Goal: Task Accomplishment & Management: Complete application form

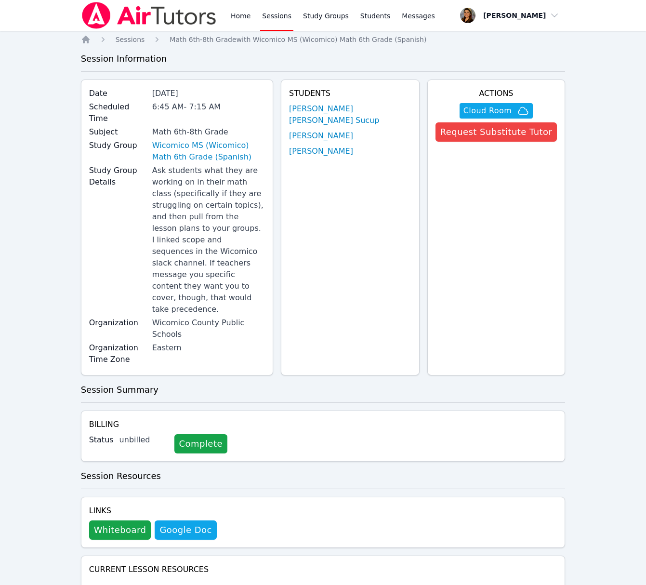
click at [271, 17] on link "Sessions" at bounding box center [276, 15] width 33 height 31
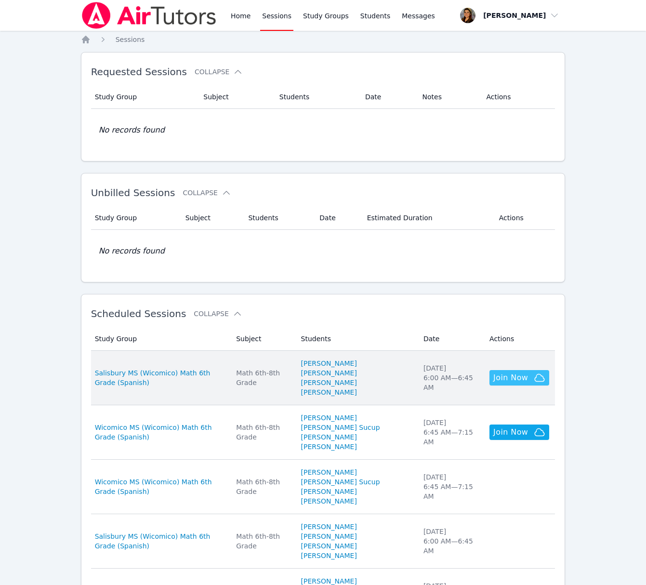
click at [519, 384] on span "Join Now" at bounding box center [510, 378] width 35 height 12
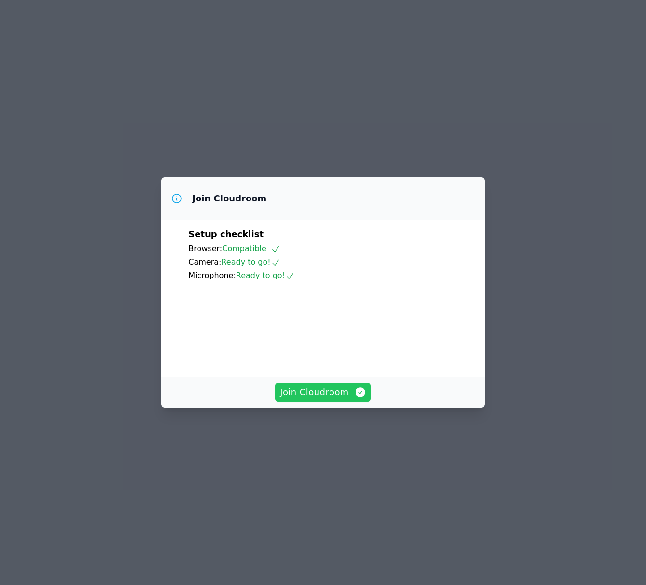
click at [334, 399] on span "Join Cloudroom" at bounding box center [323, 392] width 86 height 13
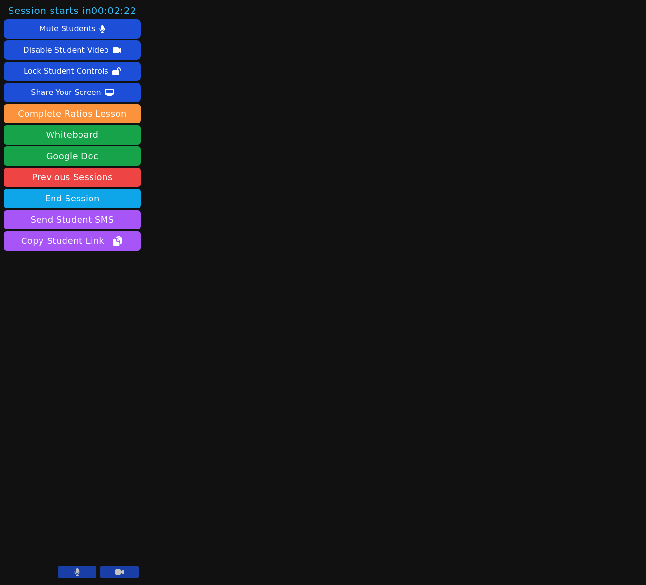
drag, startPoint x: 128, startPoint y: 575, endPoint x: 87, endPoint y: 574, distance: 41.5
click at [128, 575] on button at bounding box center [119, 572] width 39 height 12
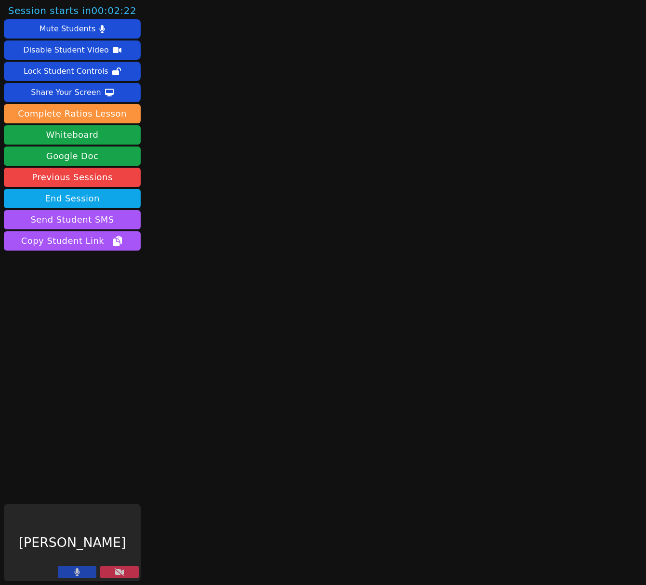
click at [87, 574] on button at bounding box center [77, 572] width 39 height 12
click at [81, 131] on button "Whiteboard" at bounding box center [72, 134] width 137 height 19
click at [117, 573] on icon at bounding box center [120, 572] width 10 height 8
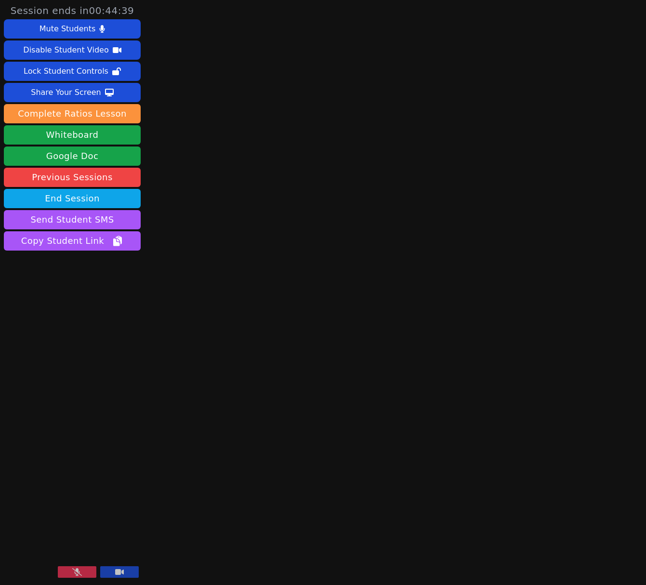
click at [82, 575] on button at bounding box center [77, 572] width 39 height 12
click at [77, 573] on icon at bounding box center [77, 572] width 5 height 8
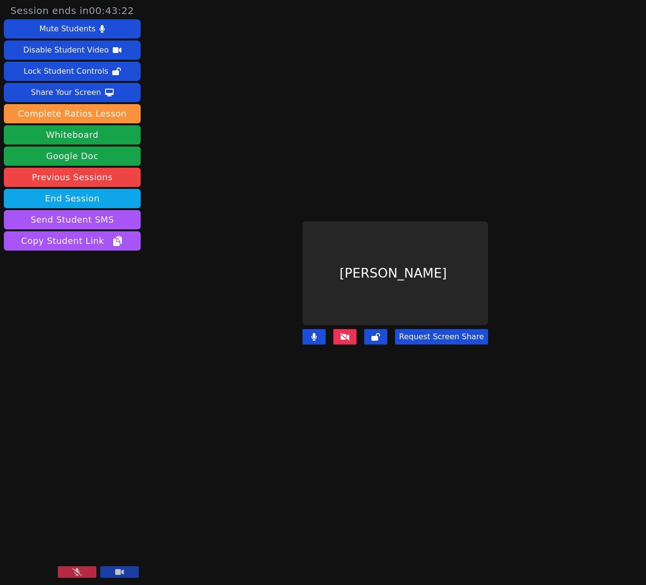
click at [77, 573] on icon at bounding box center [77, 572] width 10 height 8
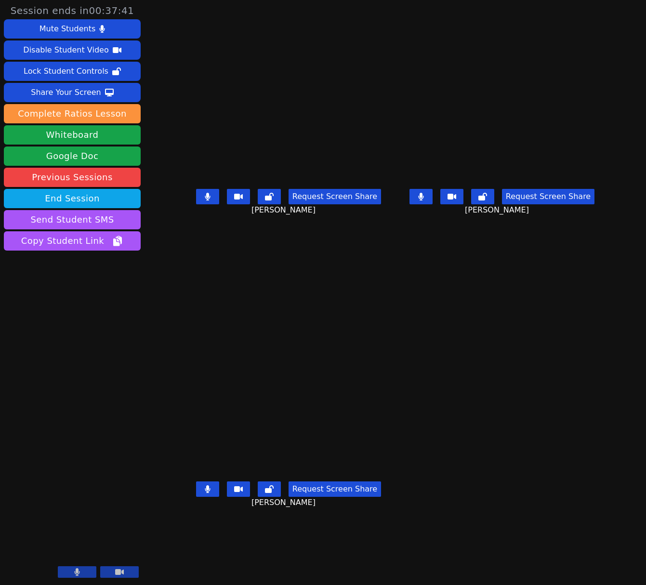
drag, startPoint x: 445, startPoint y: 208, endPoint x: 62, endPoint y: 203, distance: 383.1
click at [424, 200] on icon at bounding box center [420, 197] width 5 height 8
click at [196, 204] on button at bounding box center [207, 196] width 23 height 15
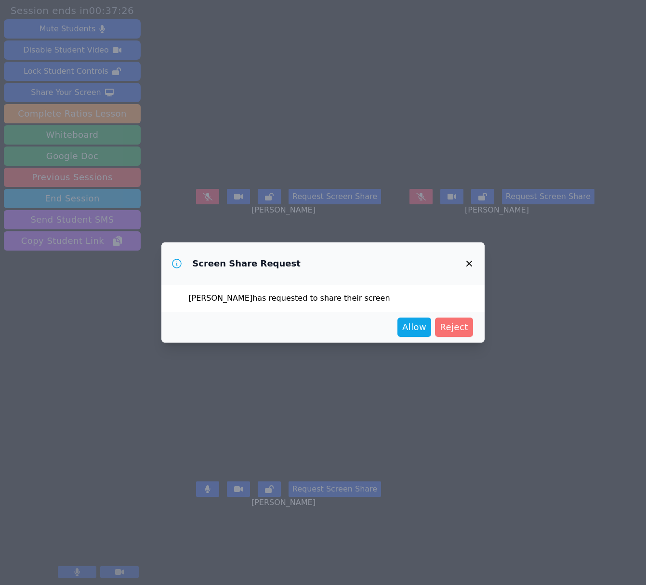
click at [464, 329] on span "Reject" at bounding box center [454, 326] width 28 height 13
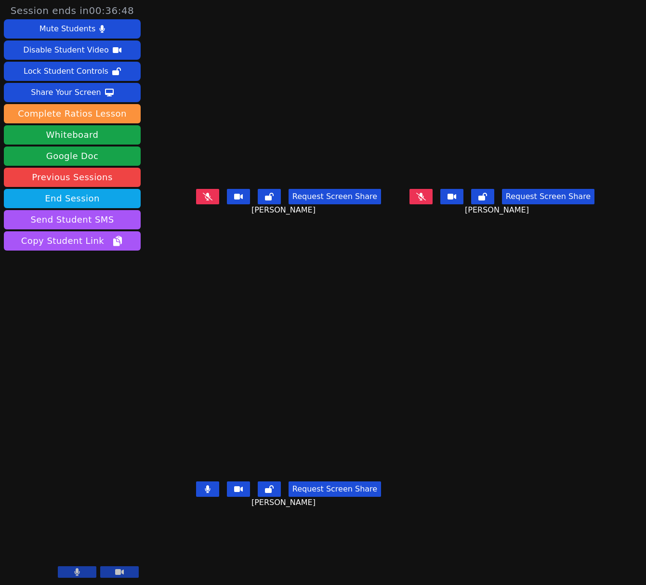
click at [203, 200] on icon at bounding box center [208, 197] width 10 height 8
click at [197, 497] on button at bounding box center [207, 488] width 23 height 15
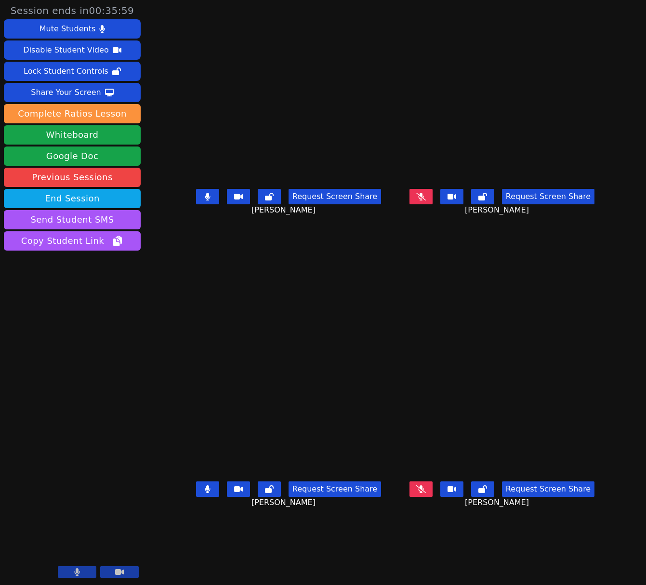
click at [426, 200] on icon at bounding box center [421, 197] width 10 height 8
click at [205, 200] on icon at bounding box center [208, 197] width 6 height 8
click at [424, 200] on icon at bounding box center [420, 197] width 5 height 8
click at [426, 200] on icon at bounding box center [421, 197] width 10 height 8
click at [197, 497] on button at bounding box center [207, 488] width 23 height 15
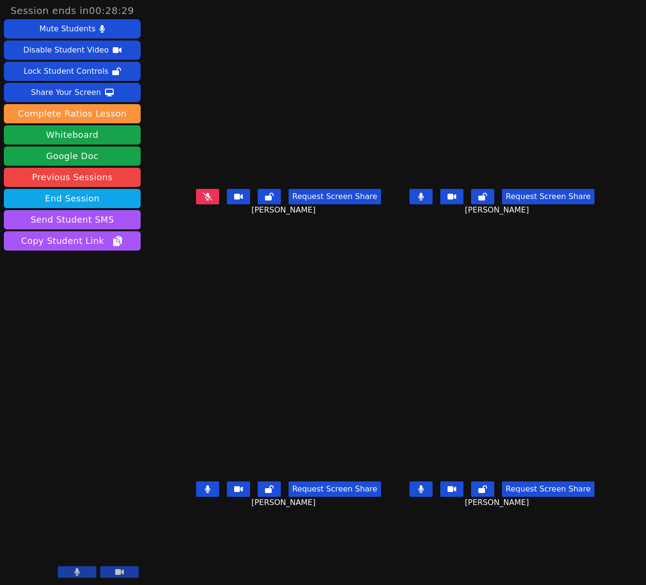
click at [205, 493] on icon at bounding box center [207, 489] width 5 height 8
click at [424, 200] on icon at bounding box center [421, 197] width 6 height 8
click at [433, 497] on button at bounding box center [421, 488] width 23 height 15
click at [196, 497] on button at bounding box center [207, 488] width 23 height 15
click at [203, 200] on icon at bounding box center [208, 197] width 10 height 8
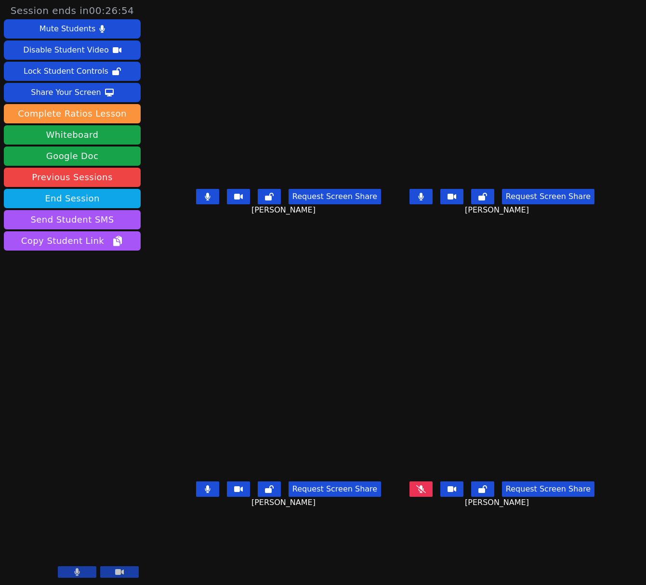
click at [205, 493] on icon at bounding box center [207, 489] width 5 height 8
click at [433, 204] on button at bounding box center [421, 196] width 23 height 15
click at [426, 493] on icon at bounding box center [421, 489] width 10 height 8
click at [66, 135] on button "Whiteboard" at bounding box center [72, 134] width 137 height 19
click at [203, 493] on icon at bounding box center [208, 489] width 10 height 8
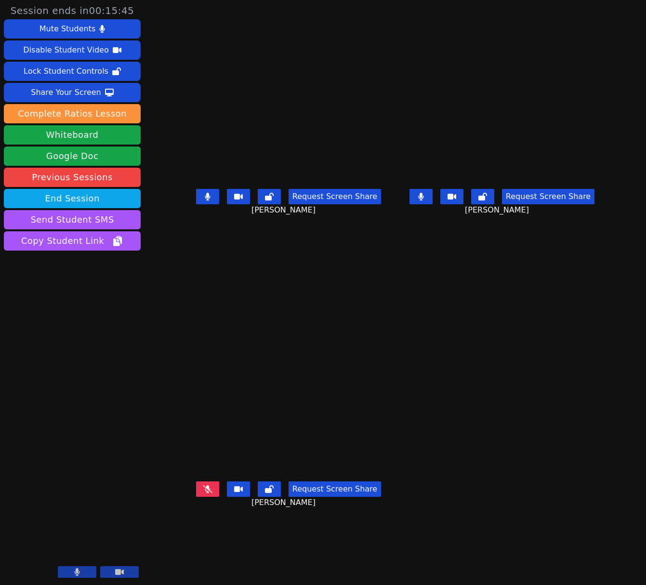
click at [424, 200] on icon at bounding box center [421, 197] width 6 height 8
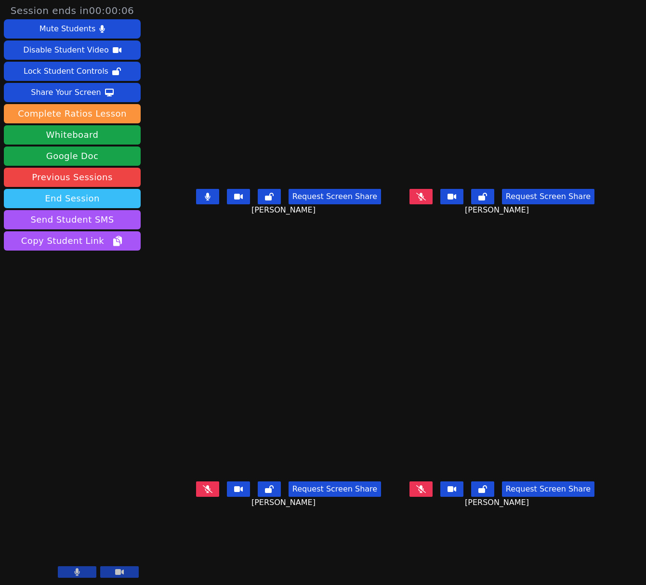
click at [78, 203] on button "End Session" at bounding box center [72, 198] width 137 height 19
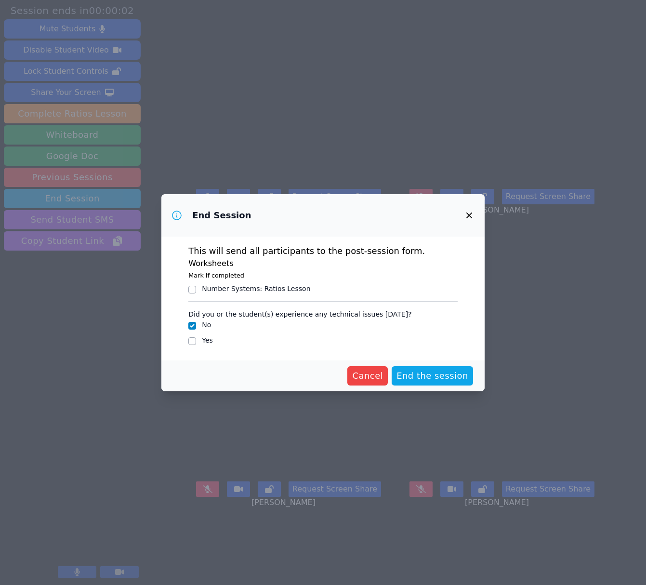
click at [207, 340] on label "Yes" at bounding box center [207, 340] width 11 height 8
click at [196, 340] on input "Yes" at bounding box center [192, 341] width 8 height 8
checkbox input "true"
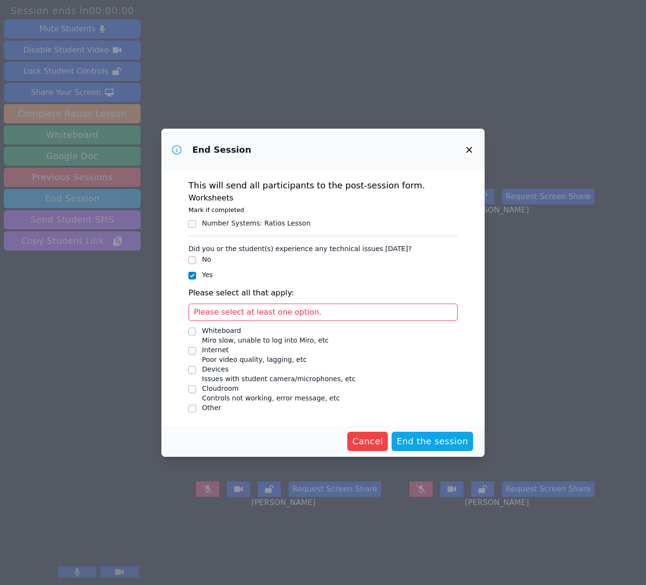
click at [198, 255] on div "No" at bounding box center [322, 260] width 269 height 12
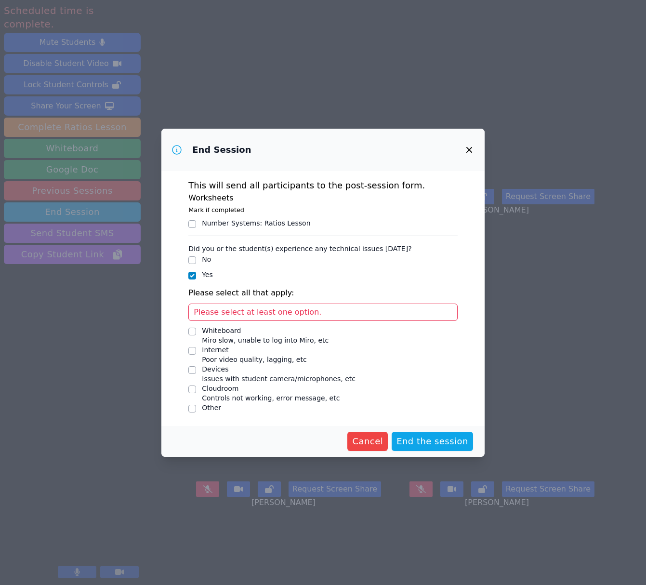
drag, startPoint x: 205, startPoint y: 262, endPoint x: 247, endPoint y: 283, distance: 47.0
click at [205, 261] on label "No" at bounding box center [206, 259] width 9 height 8
click at [196, 261] on input "No" at bounding box center [192, 260] width 8 height 8
checkbox input "true"
checkbox input "false"
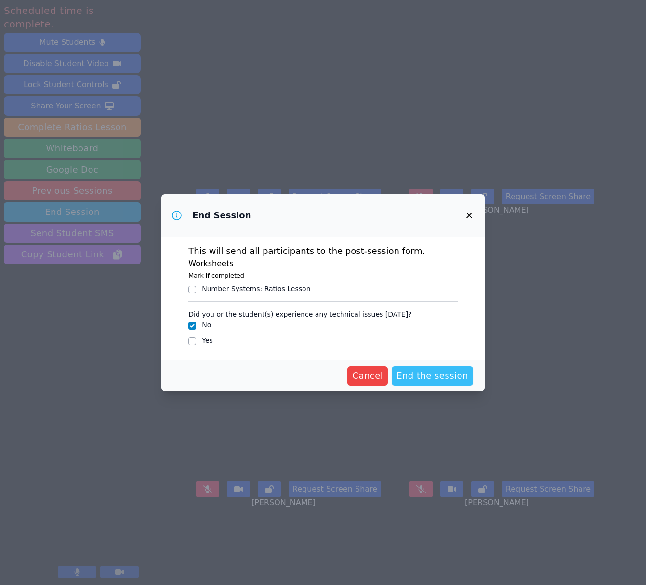
click at [434, 375] on span "End the session" at bounding box center [433, 375] width 72 height 13
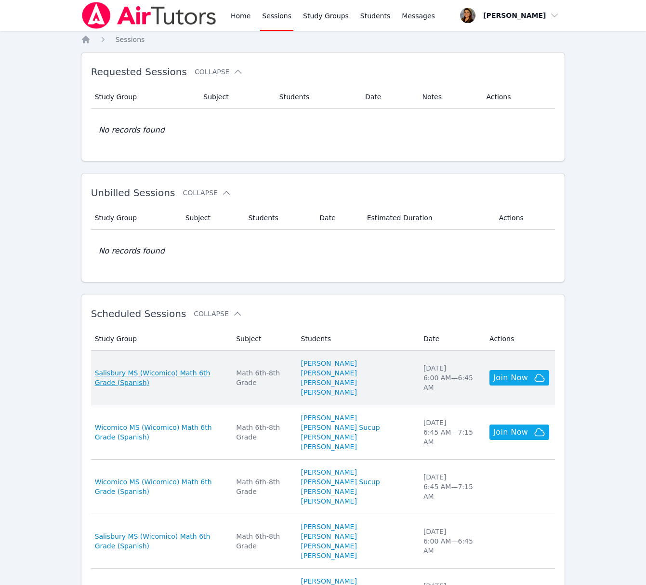
click at [142, 375] on span "Salisbury MS (Wicomico) Math 6th Grade (Spanish)" at bounding box center [160, 377] width 130 height 19
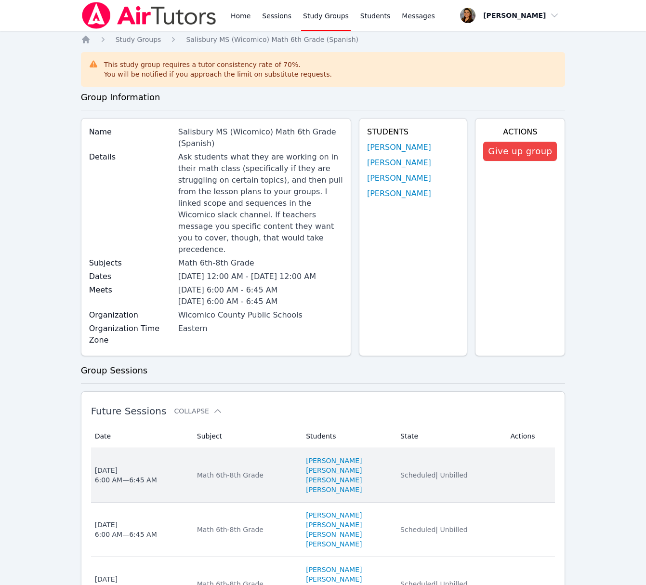
click at [135, 485] on div "Thu Dec 18 6:00 AM — 6:45 AM" at bounding box center [126, 474] width 62 height 19
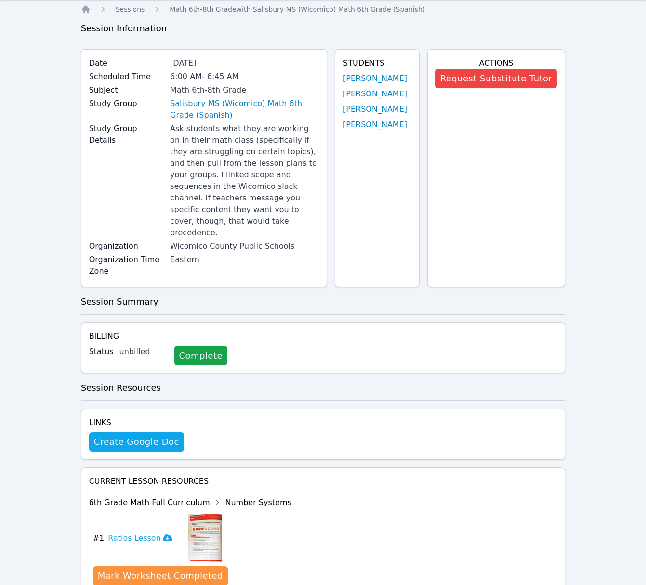
scroll to position [105, 0]
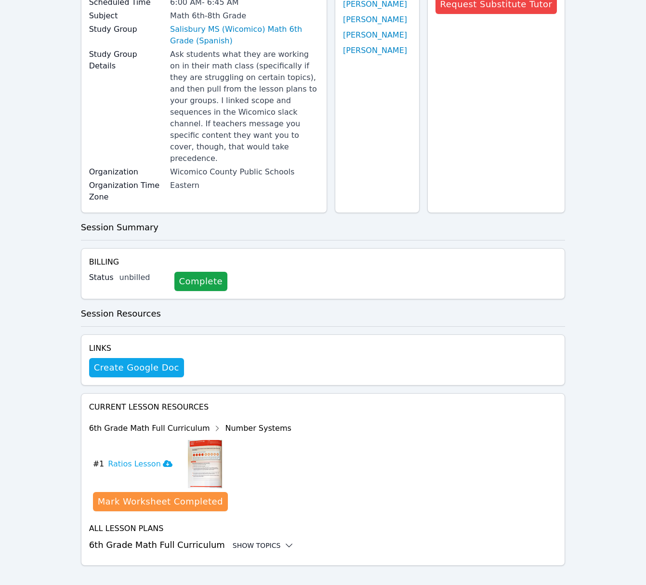
click at [269, 541] on div "Show Topics" at bounding box center [264, 546] width 62 height 10
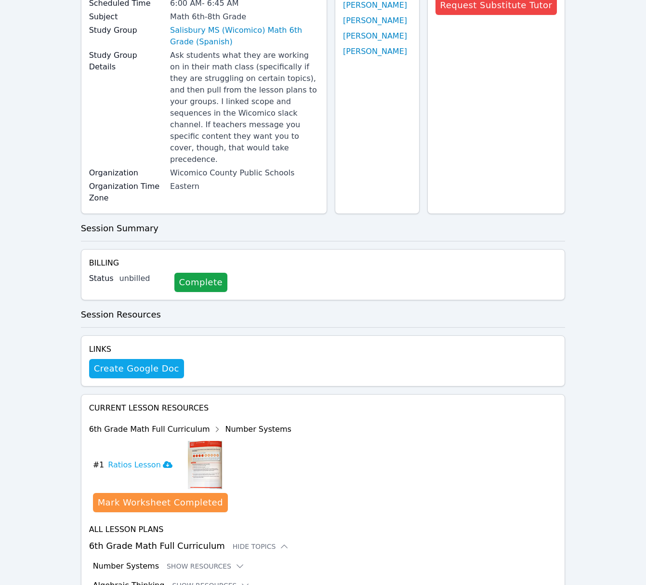
scroll to position [184, 0]
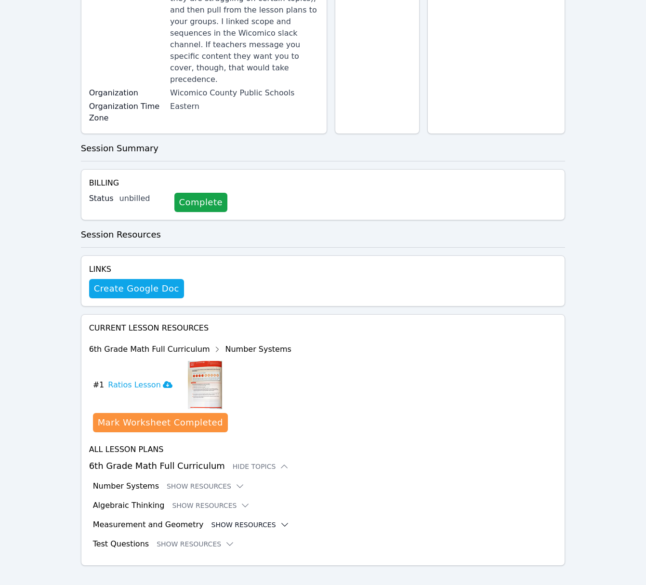
click at [280, 520] on icon at bounding box center [285, 525] width 10 height 10
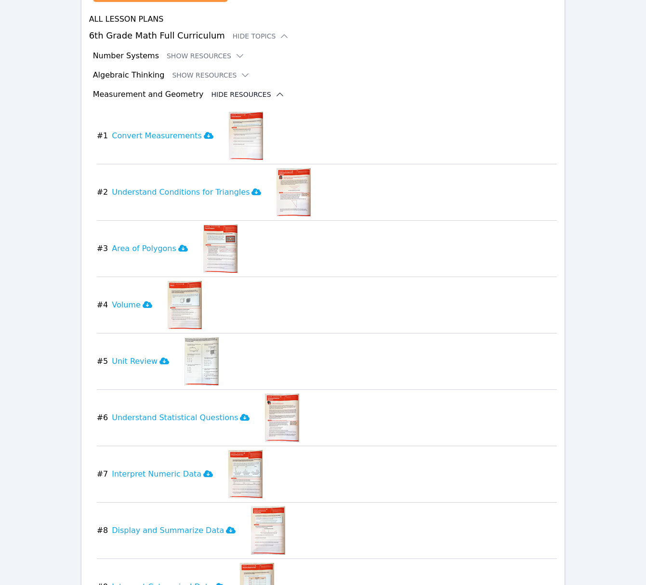
scroll to position [613, 0]
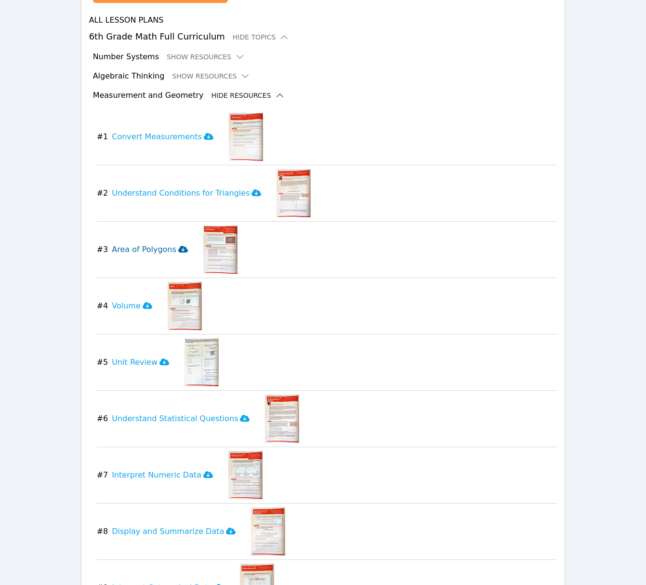
click at [179, 246] on icon at bounding box center [183, 249] width 10 height 7
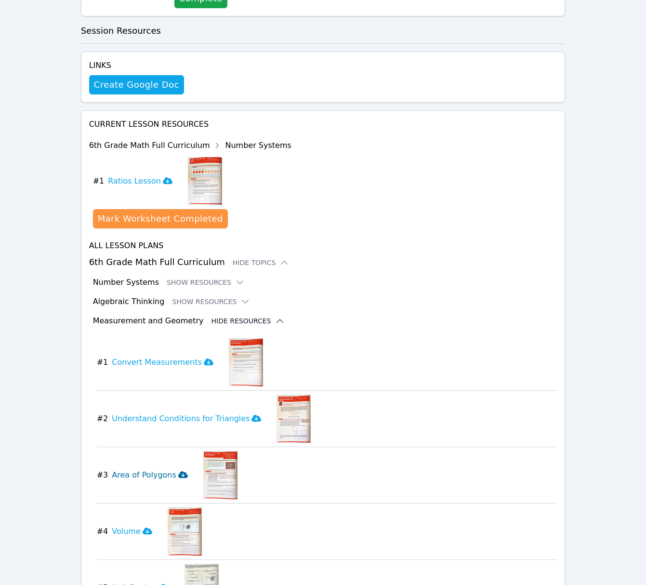
scroll to position [0, 0]
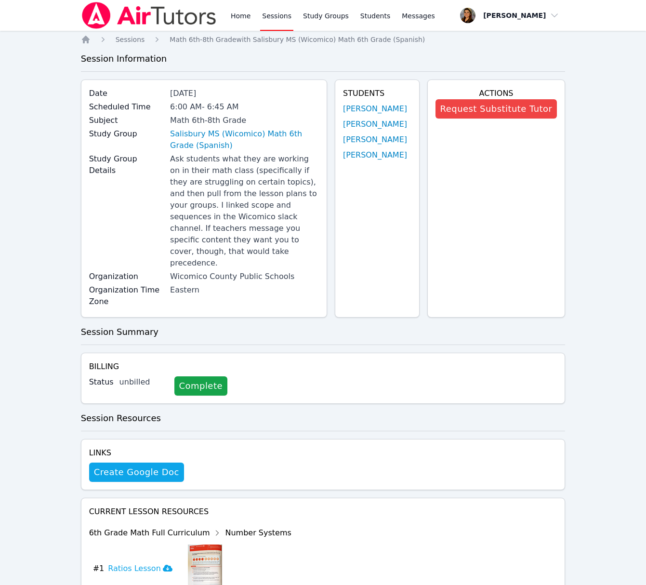
click at [283, 11] on link "Sessions" at bounding box center [276, 15] width 33 height 31
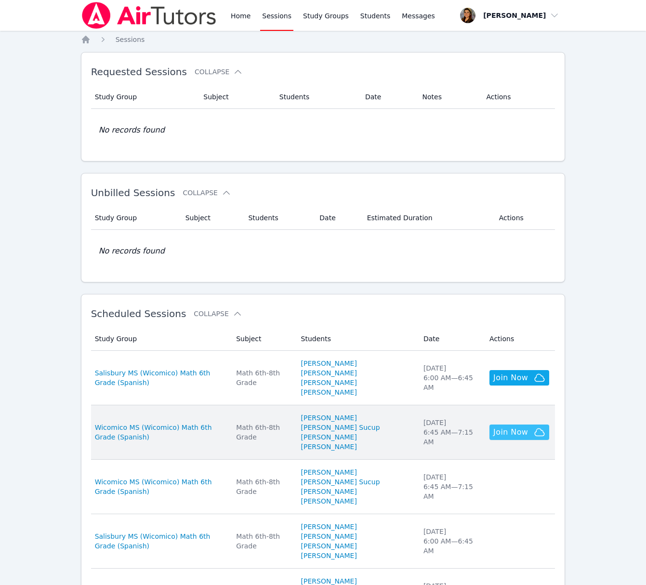
click at [525, 438] on span "Join Now" at bounding box center [510, 432] width 35 height 12
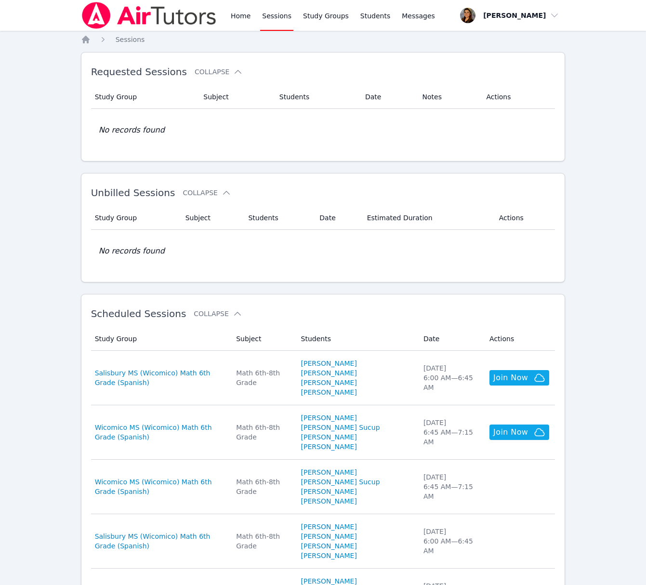
click at [324, 273] on div "Study Group Subject Students Date Estimated Duration Actions No records found" at bounding box center [323, 239] width 465 height 74
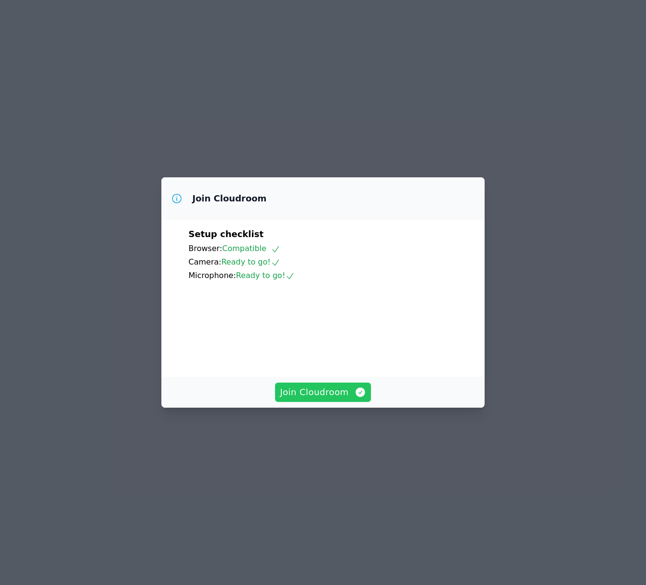
click at [338, 399] on span "Join Cloudroom" at bounding box center [323, 392] width 86 height 13
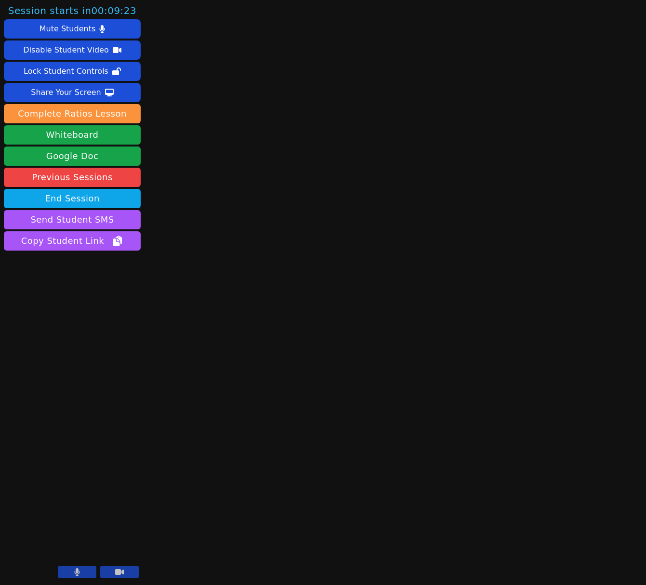
drag, startPoint x: 108, startPoint y: 572, endPoint x: 76, endPoint y: 571, distance: 32.8
click at [108, 572] on button at bounding box center [119, 572] width 39 height 12
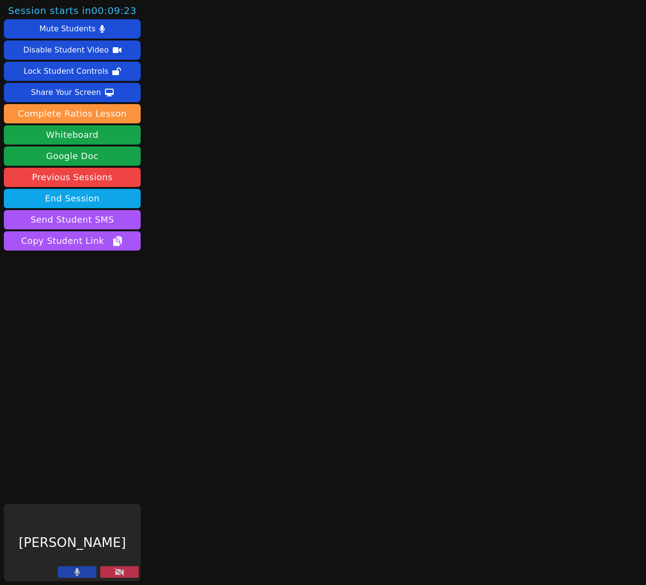
click at [76, 571] on icon at bounding box center [77, 572] width 5 height 8
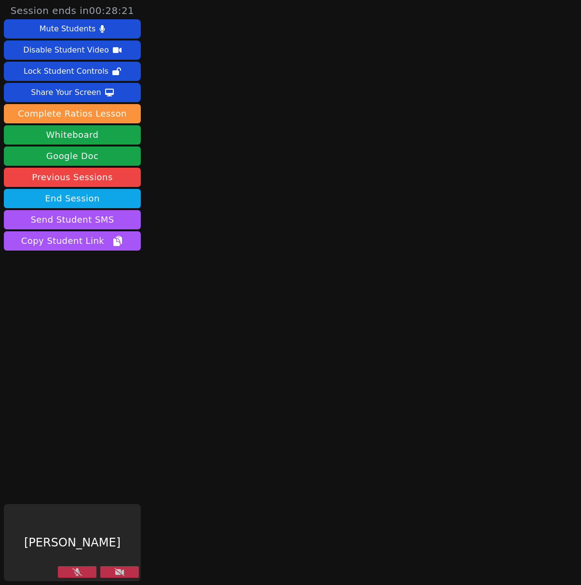
click at [120, 574] on icon at bounding box center [120, 572] width 10 height 8
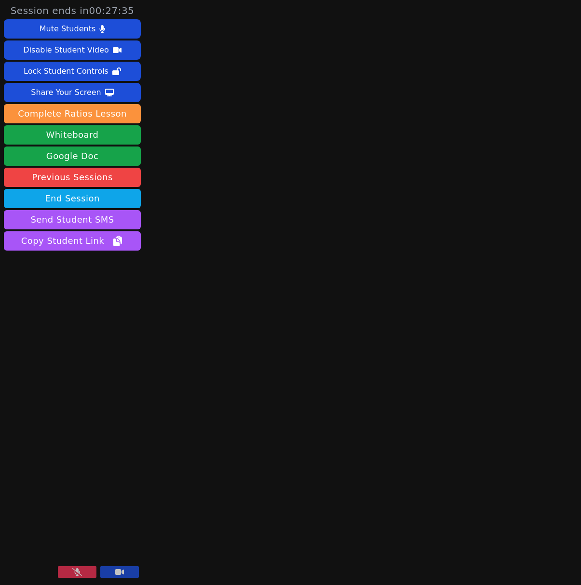
click at [122, 574] on icon at bounding box center [119, 572] width 9 height 6
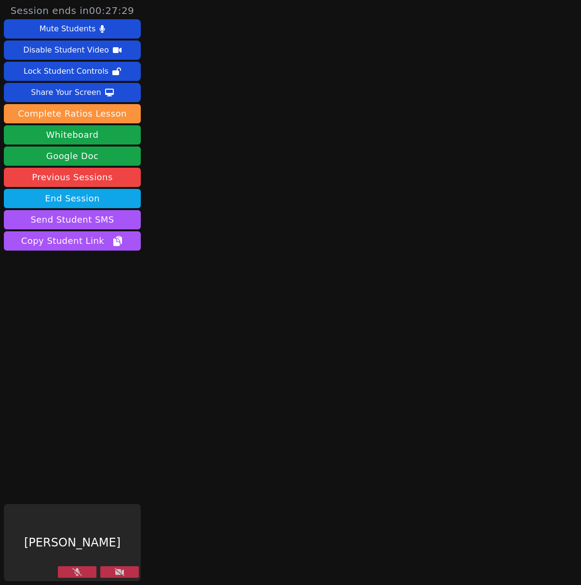
click at [122, 574] on icon at bounding box center [120, 572] width 10 height 8
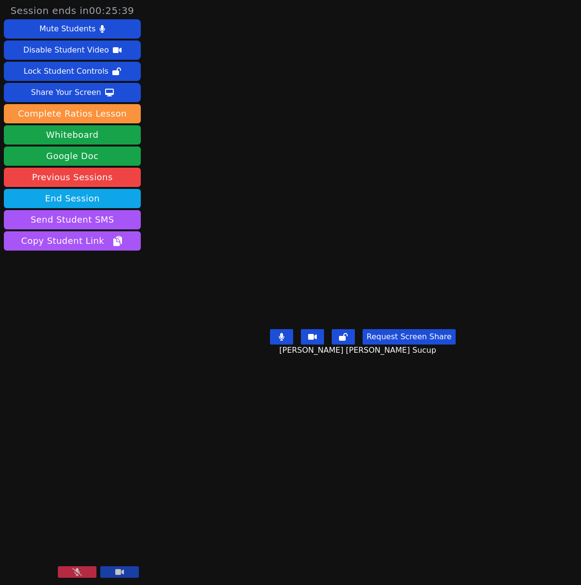
click at [80, 568] on button at bounding box center [77, 572] width 39 height 12
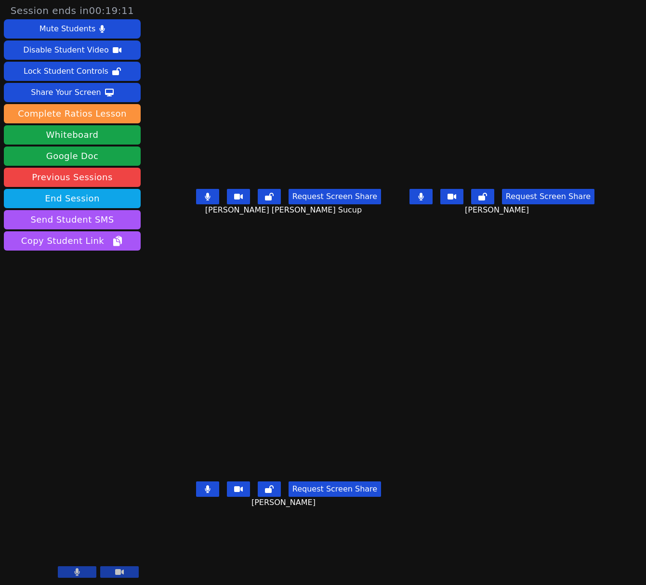
click at [424, 200] on icon at bounding box center [420, 197] width 5 height 8
click at [205, 200] on icon at bounding box center [208, 197] width 6 height 8
click at [205, 493] on icon at bounding box center [208, 489] width 6 height 8
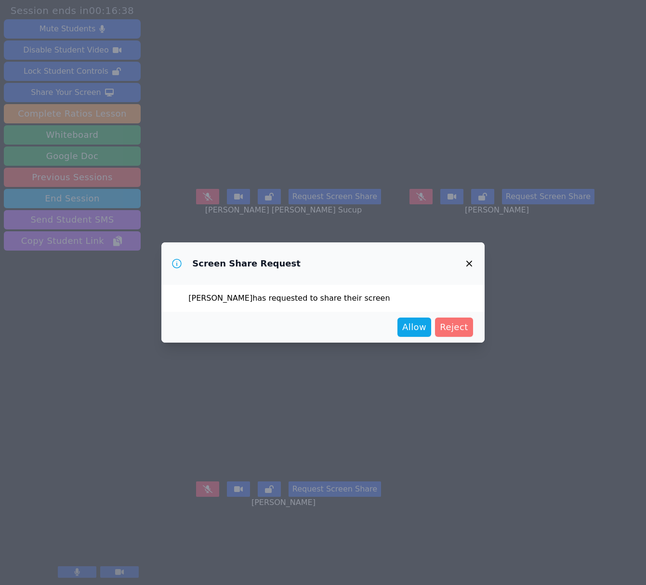
click at [452, 324] on span "Reject" at bounding box center [454, 326] width 28 height 13
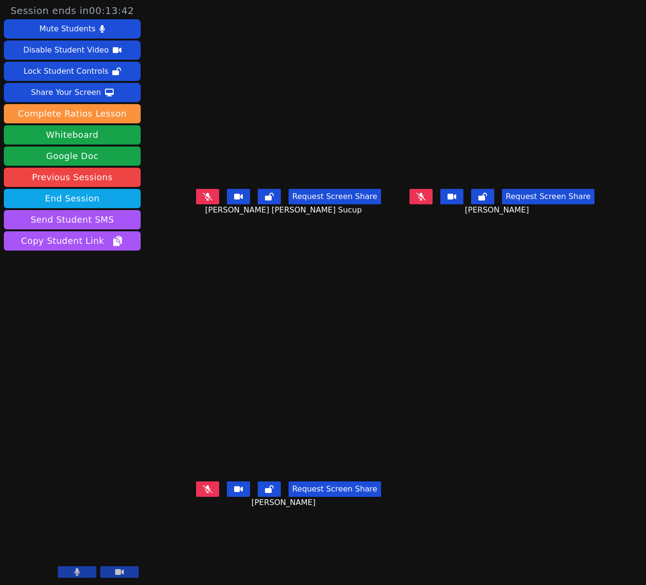
click at [426, 200] on icon at bounding box center [421, 197] width 10 height 8
click at [196, 204] on button at bounding box center [207, 196] width 23 height 15
click at [433, 204] on button at bounding box center [421, 196] width 23 height 15
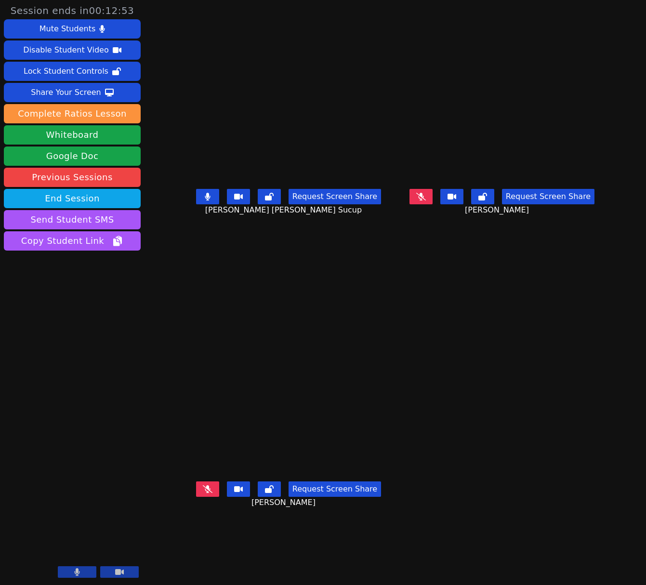
click at [205, 200] on icon at bounding box center [207, 197] width 5 height 8
click at [203, 493] on icon at bounding box center [208, 489] width 10 height 8
click at [433, 204] on button at bounding box center [421, 196] width 23 height 15
click at [203, 493] on icon at bounding box center [208, 489] width 10 height 8
click at [426, 200] on icon at bounding box center [421, 197] width 10 height 8
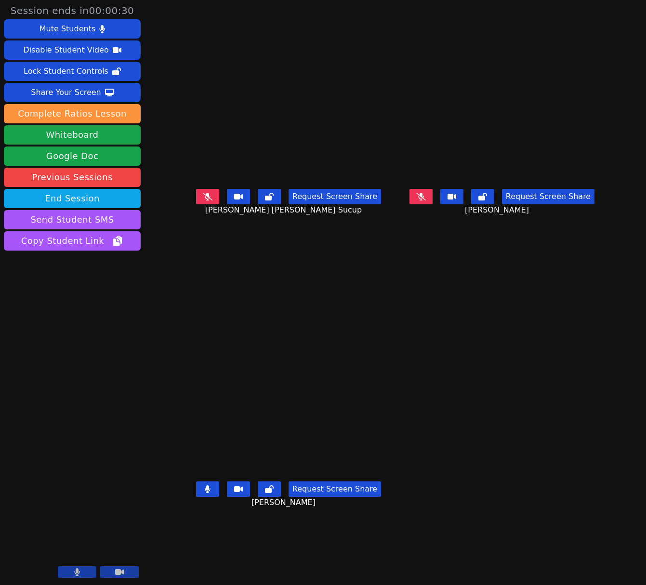
click at [205, 493] on icon at bounding box center [208, 489] width 6 height 8
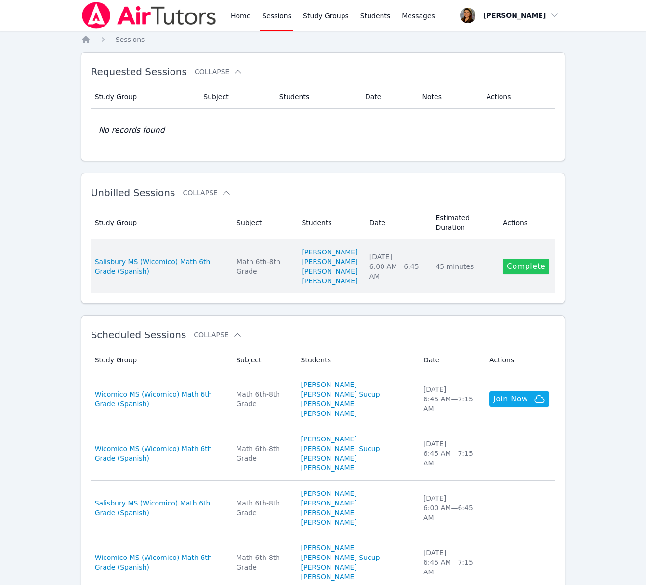
click at [528, 274] on link "Complete" at bounding box center [526, 266] width 46 height 15
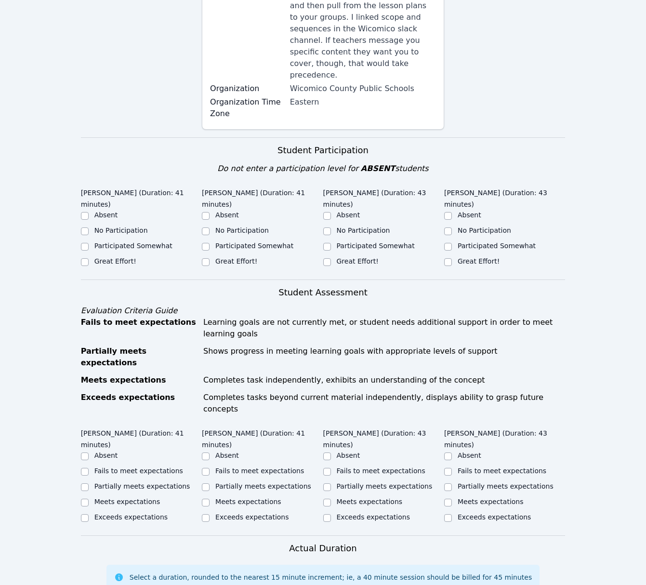
scroll to position [210, 0]
click at [125, 241] on label "Participated Somewhat" at bounding box center [133, 245] width 78 height 8
click at [89, 242] on input "Participated Somewhat" at bounding box center [85, 246] width 8 height 8
checkbox input "true"
click at [235, 257] on label "Great Effort!" at bounding box center [236, 261] width 42 height 8
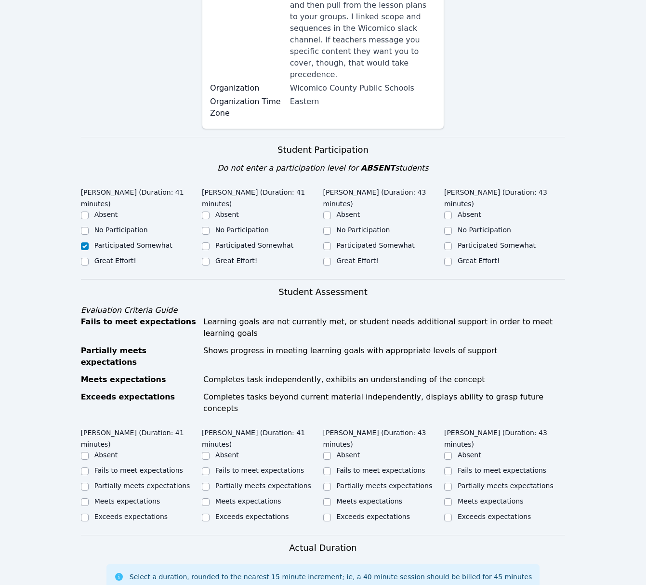
click at [210, 258] on input "Great Effort!" at bounding box center [206, 262] width 8 height 8
checkbox input "true"
click at [378, 241] on label "Participated Somewhat" at bounding box center [376, 245] width 78 height 8
click at [331, 242] on input "Participated Somewhat" at bounding box center [327, 246] width 8 height 8
checkbox input "true"
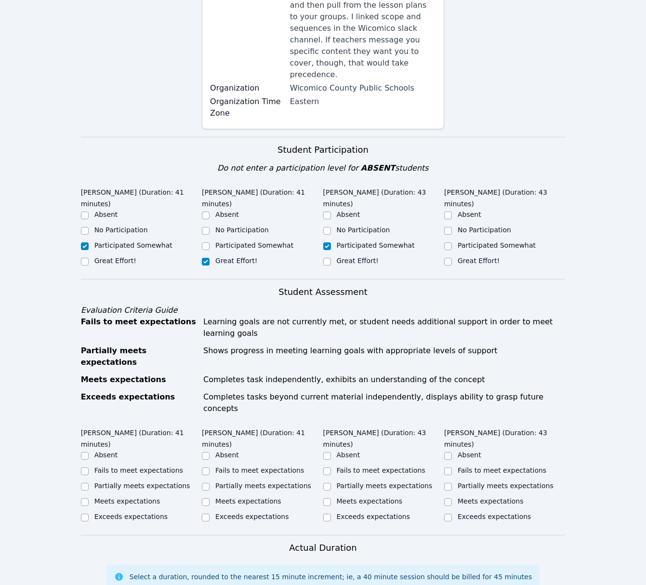
click at [513, 241] on label "Participated Somewhat" at bounding box center [497, 245] width 78 height 8
click at [452, 242] on input "Participated Somewhat" at bounding box center [448, 246] width 8 height 8
checkbox input "true"
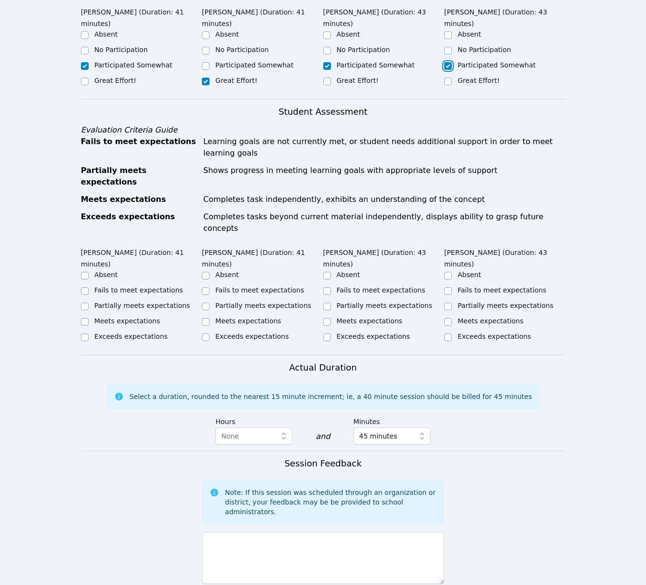
scroll to position [421, 0]
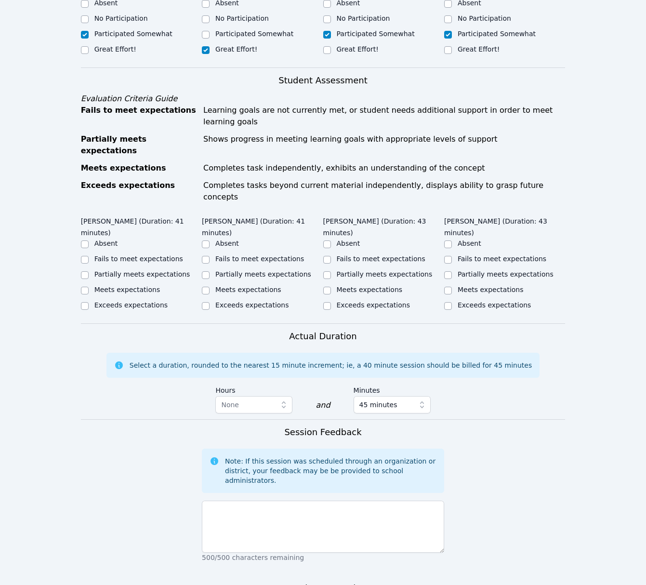
click at [121, 286] on label "Meets expectations" at bounding box center [127, 290] width 66 height 8
click at [89, 287] on input "Meets expectations" at bounding box center [85, 291] width 8 height 8
checkbox input "true"
click at [233, 286] on label "Meets expectations" at bounding box center [248, 290] width 66 height 8
click at [210, 287] on input "Meets expectations" at bounding box center [206, 291] width 8 height 8
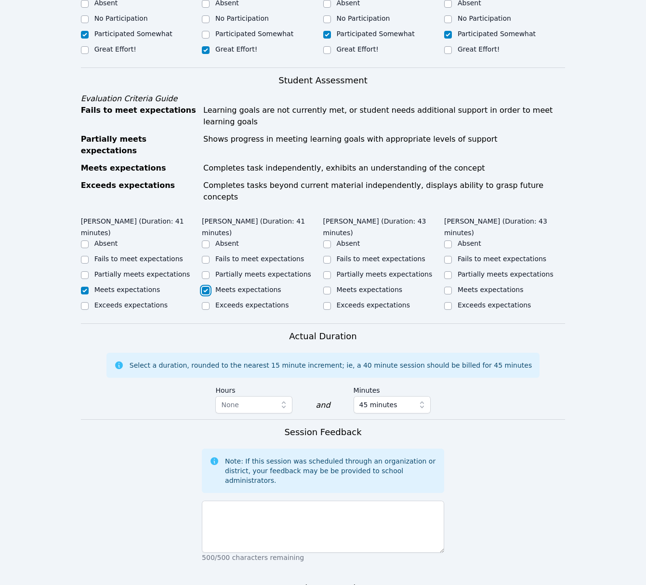
checkbox input "true"
click at [357, 286] on label "Meets expectations" at bounding box center [370, 290] width 66 height 8
click at [331, 287] on input "Meets expectations" at bounding box center [327, 291] width 8 height 8
checkbox input "true"
click at [493, 286] on label "Meets expectations" at bounding box center [491, 290] width 66 height 8
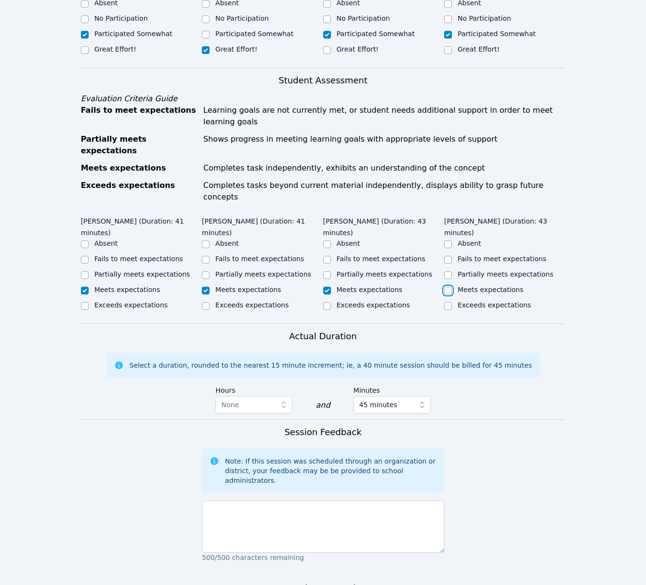
click at [452, 287] on input "Meets expectations" at bounding box center [448, 291] width 8 height 8
checkbox input "true"
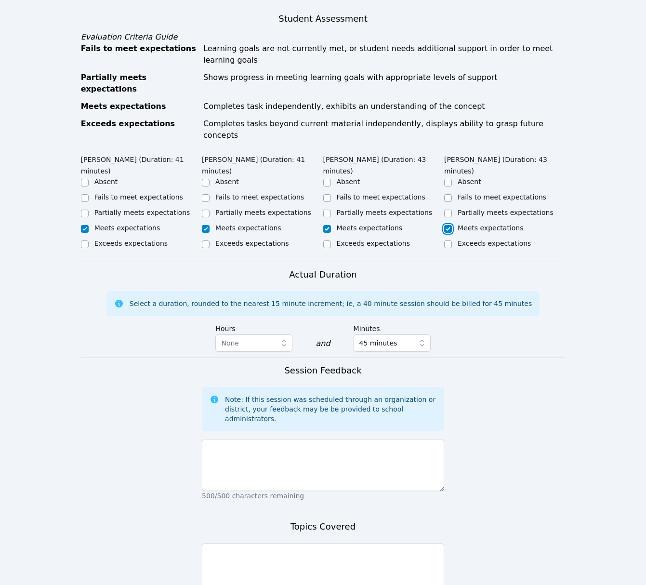
scroll to position [484, 0]
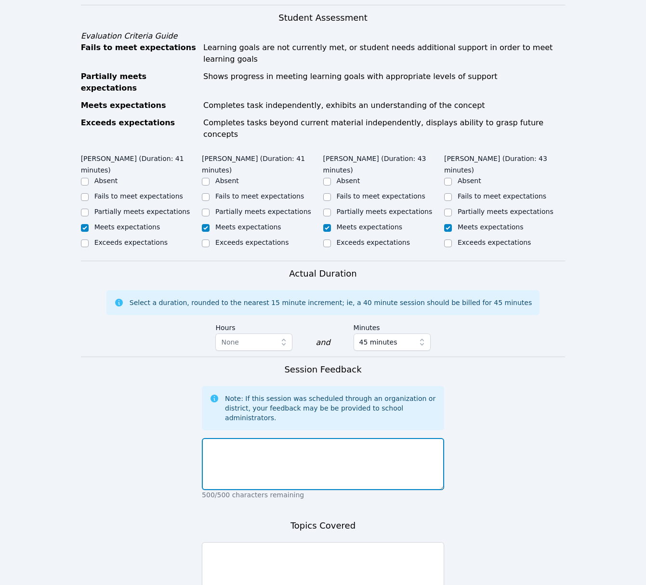
click at [367, 438] on textarea at bounding box center [323, 464] width 242 height 52
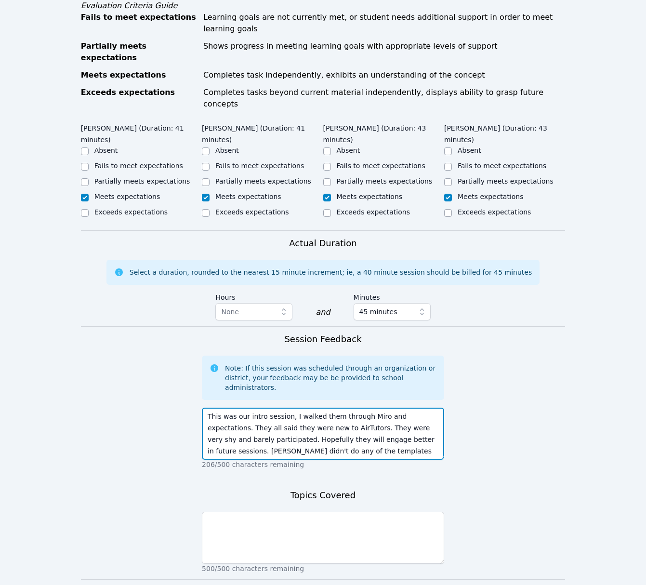
scroll to position [7, 0]
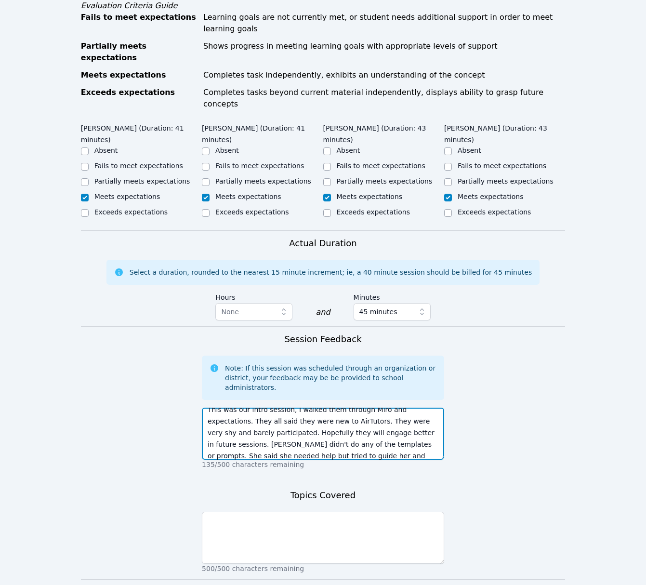
type textarea "This was our intro session, I walked them through Miro and expectations. They a…"
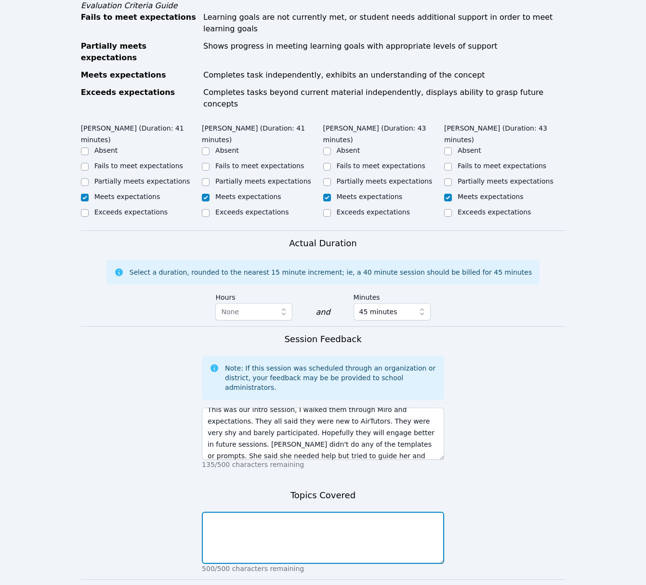
click at [420, 512] on textarea at bounding box center [323, 538] width 242 height 52
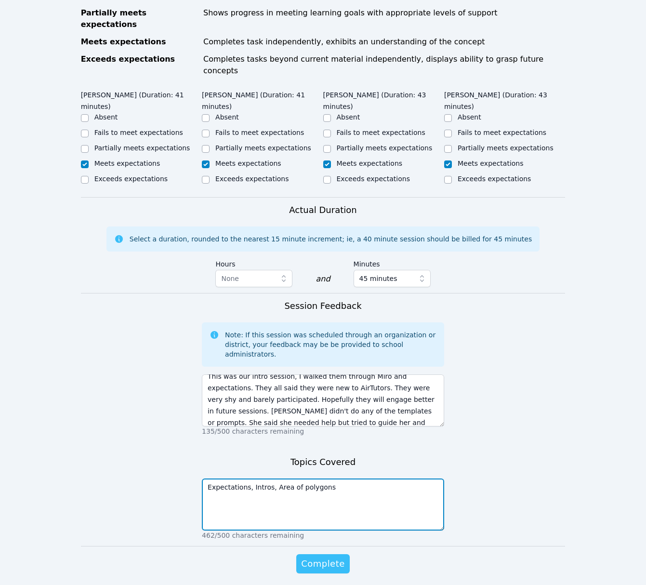
type textarea "Expectations, Intros, Area of polygons"
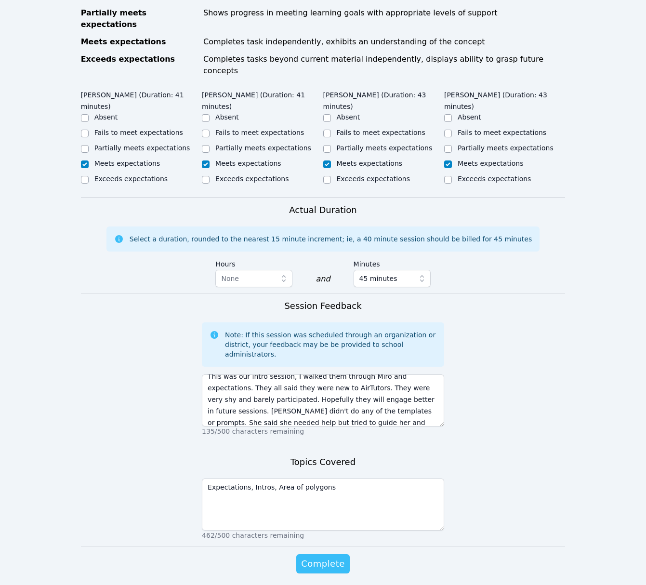
click at [328, 557] on span "Complete" at bounding box center [322, 563] width 43 height 13
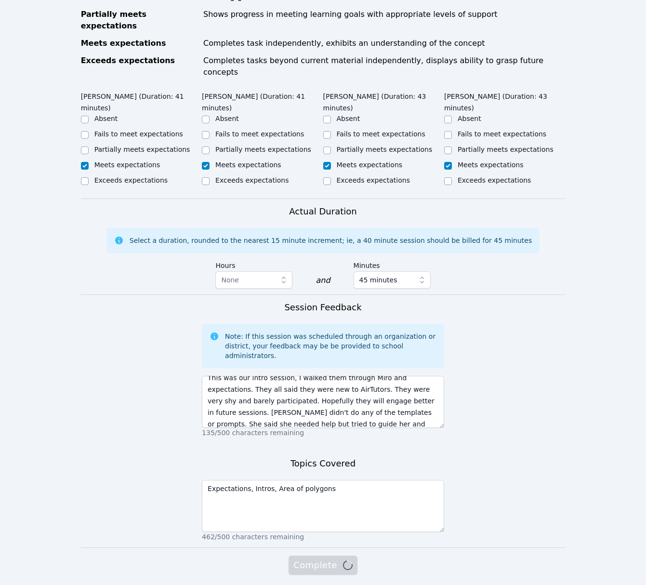
scroll to position [545, 0]
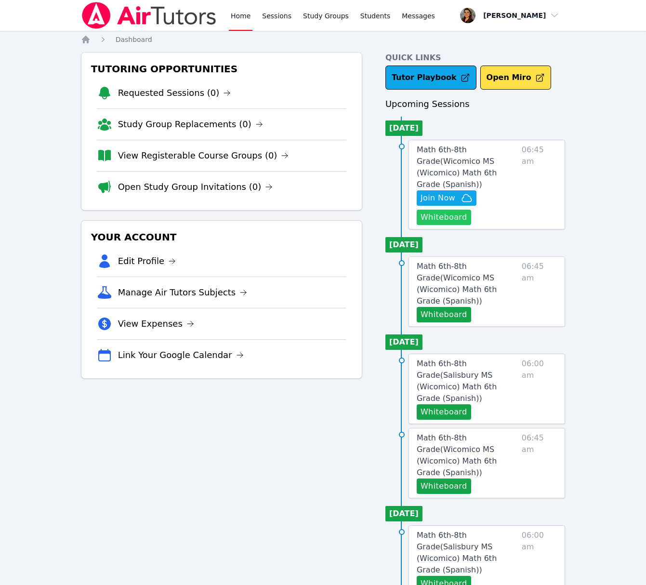
click at [443, 210] on button "Whiteboard" at bounding box center [444, 217] width 54 height 15
click at [456, 159] on span "Math 6th-8th Grade ( Wicomico MS (Wicomico) Math 6th Grade (Spanish) )" at bounding box center [457, 167] width 80 height 44
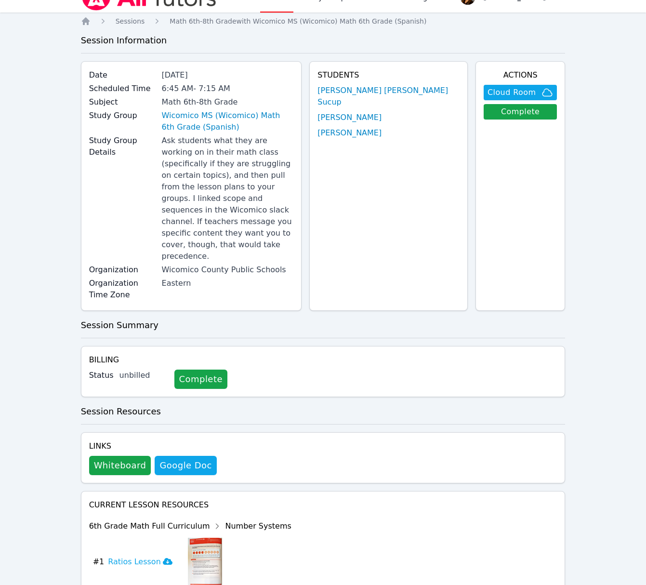
scroll to position [19, 0]
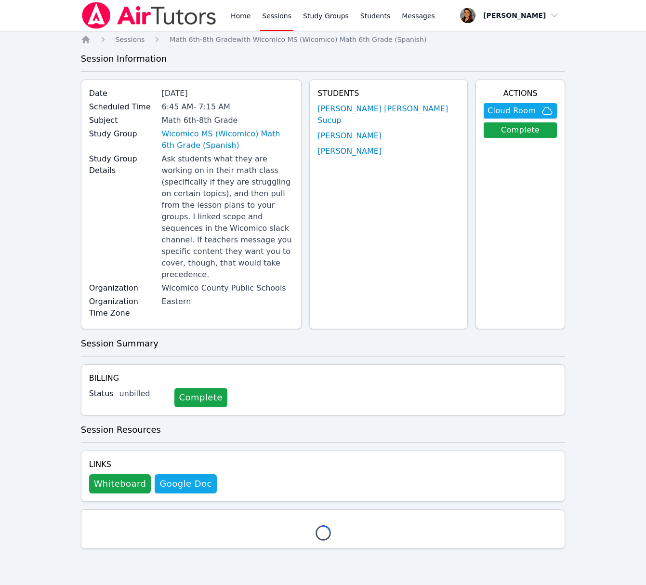
scroll to position [19, 0]
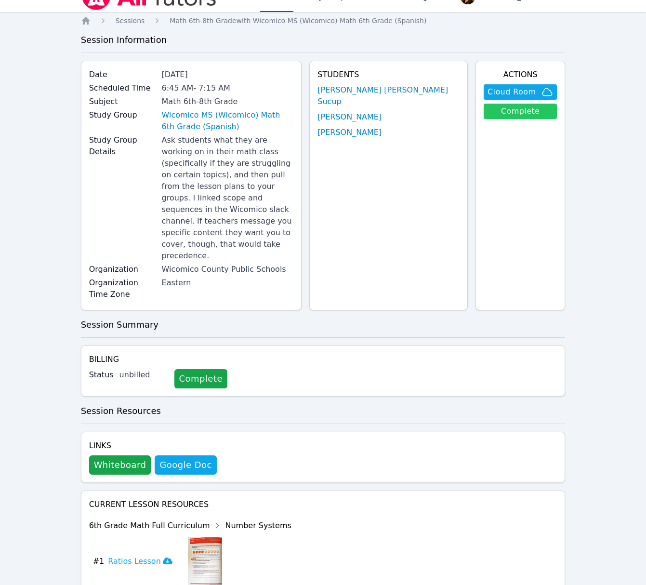
click at [527, 111] on link "Complete" at bounding box center [520, 111] width 73 height 15
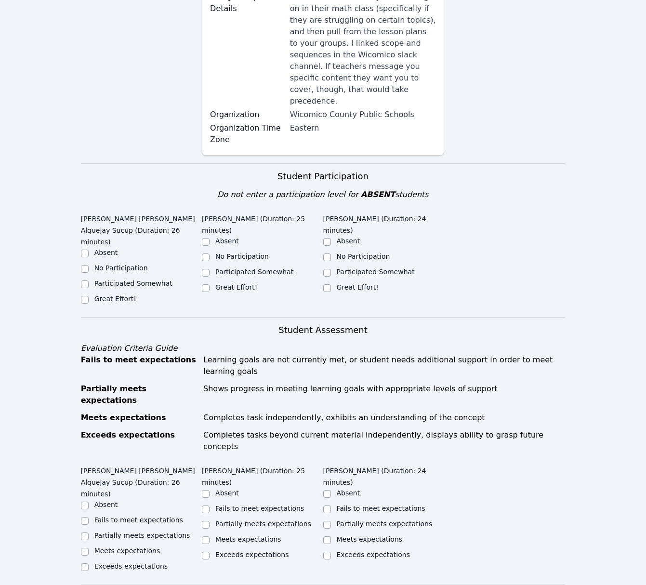
scroll to position [210, 0]
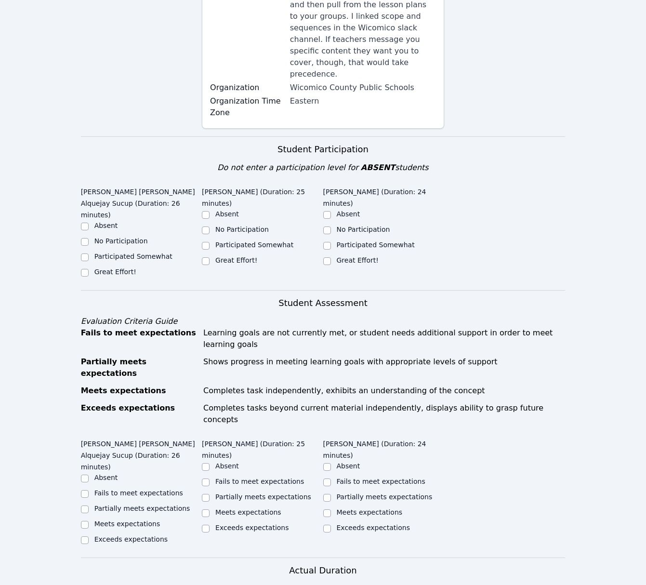
click at [161, 253] on label "Participated Somewhat" at bounding box center [133, 257] width 78 height 8
click at [89, 253] on input "Participated Somewhat" at bounding box center [85, 257] width 8 height 8
checkbox input "true"
click at [247, 241] on label "Participated Somewhat" at bounding box center [254, 245] width 78 height 8
click at [210, 242] on input "Participated Somewhat" at bounding box center [206, 246] width 8 height 8
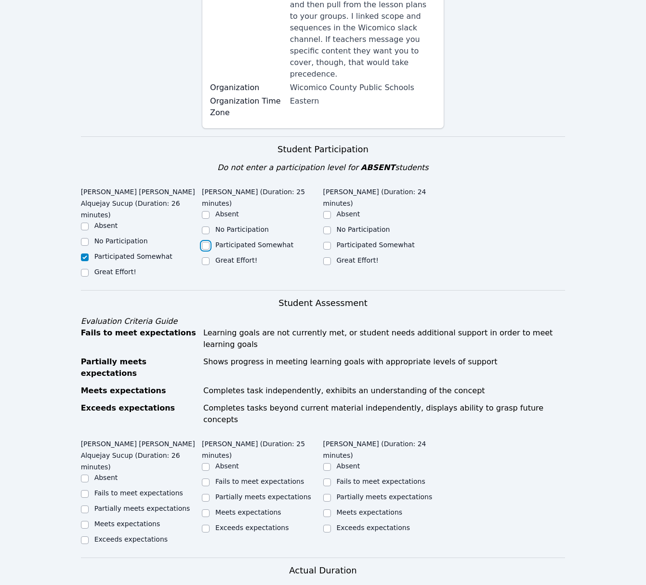
checkbox input "true"
click at [346, 241] on label "Participated Somewhat" at bounding box center [376, 245] width 78 height 8
click at [331, 242] on input "Participated Somewhat" at bounding box center [327, 246] width 8 height 8
checkbox input "true"
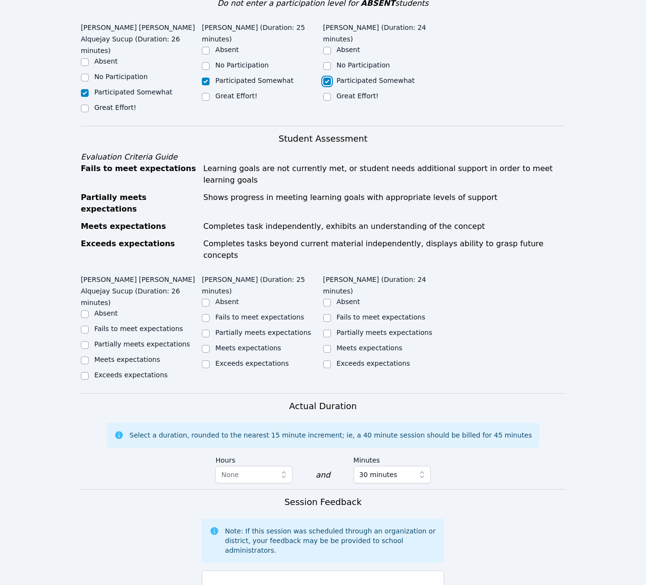
scroll to position [441, 0]
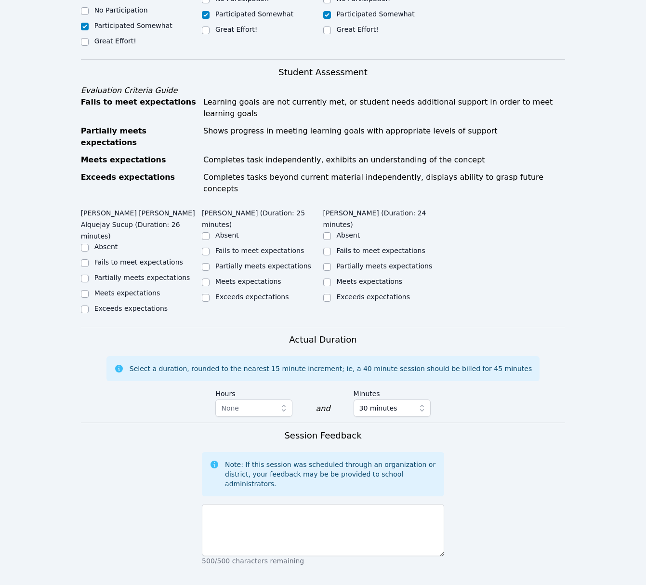
click at [117, 289] on label "Meets expectations" at bounding box center [127, 293] width 66 height 8
click at [89, 290] on input "Meets expectations" at bounding box center [85, 294] width 8 height 8
checkbox input "true"
click at [244, 278] on label "Meets expectations" at bounding box center [248, 282] width 66 height 8
click at [210, 279] on input "Meets expectations" at bounding box center [206, 283] width 8 height 8
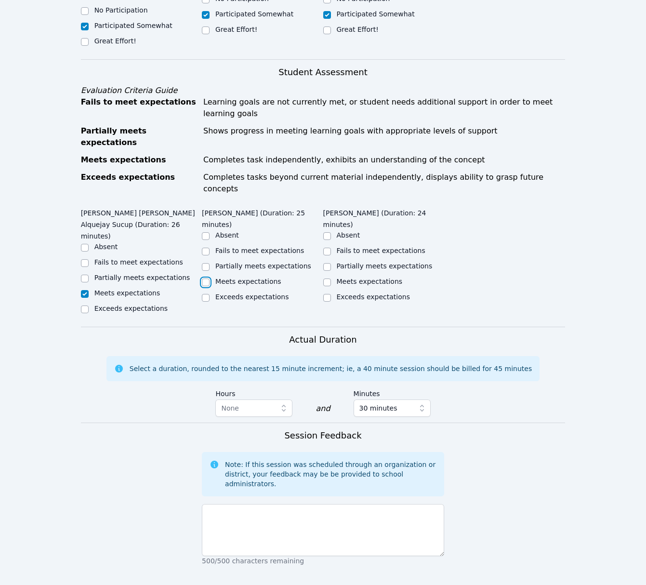
checkbox input "true"
click at [365, 278] on label "Meets expectations" at bounding box center [370, 282] width 66 height 8
click at [331, 279] on input "Meets expectations" at bounding box center [327, 283] width 8 height 8
checkbox input "true"
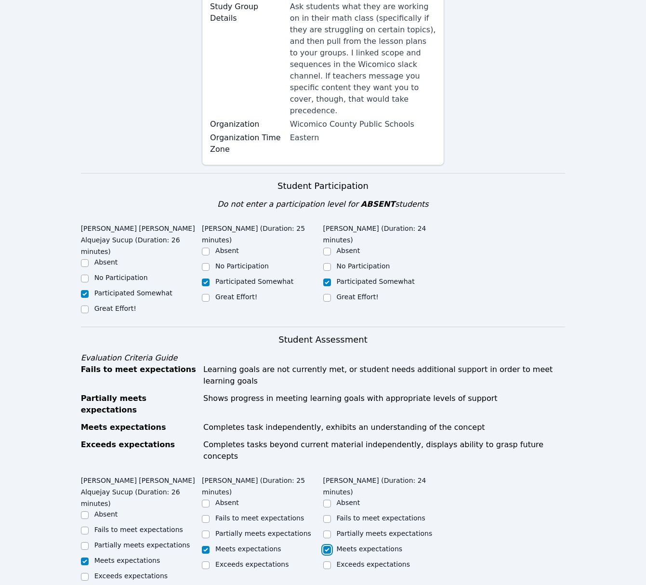
scroll to position [164, 0]
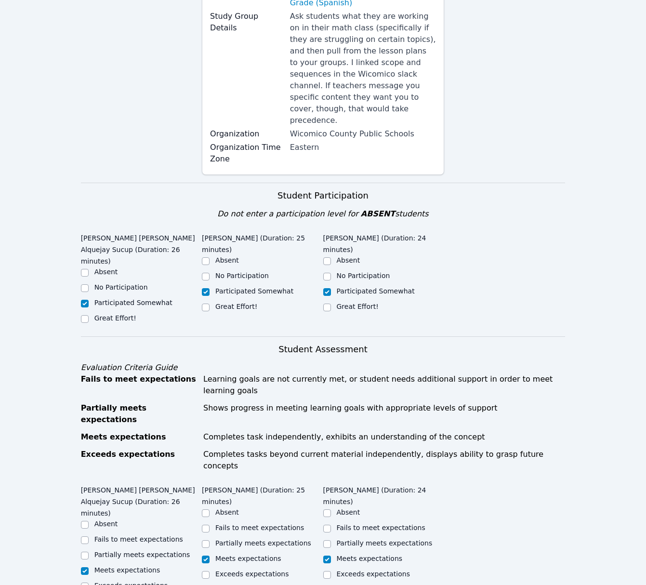
click at [244, 303] on label "Great Effort!" at bounding box center [236, 307] width 42 height 8
click at [210, 304] on input "Great Effort!" at bounding box center [206, 308] width 8 height 8
checkbox input "true"
checkbox input "false"
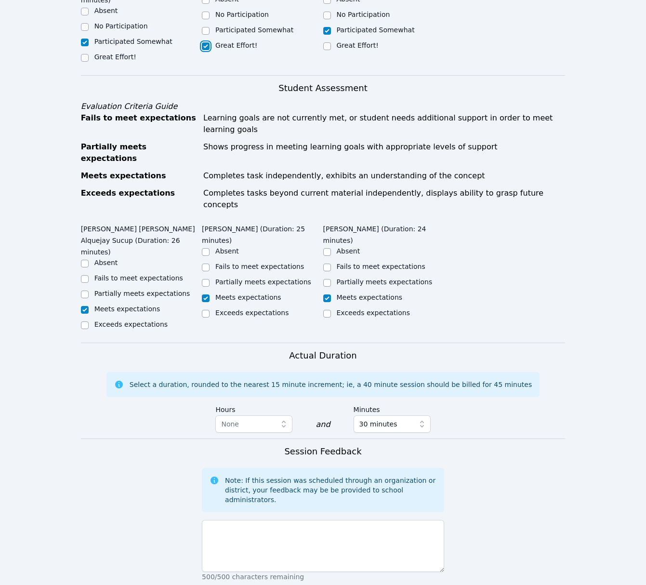
scroll to position [547, 0]
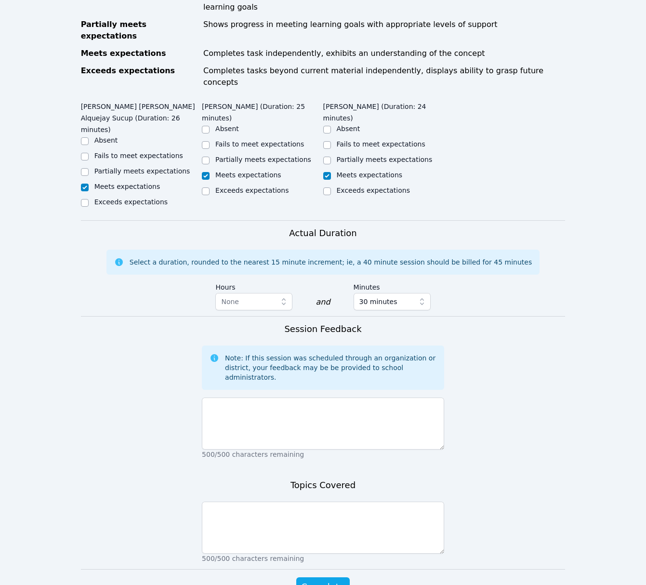
drag, startPoint x: 393, startPoint y: 399, endPoint x: 399, endPoint y: 383, distance: 18.0
click at [393, 450] on p "500/500 characters remaining" at bounding box center [323, 455] width 242 height 10
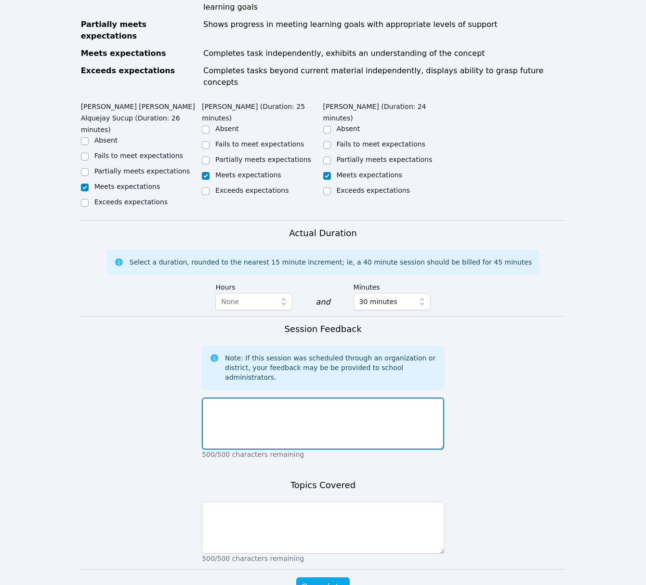
click at [399, 398] on textarea at bounding box center [323, 424] width 242 height 52
type textarea "[DATE] was our intro. I walked them through Miro board and class expectations. …"
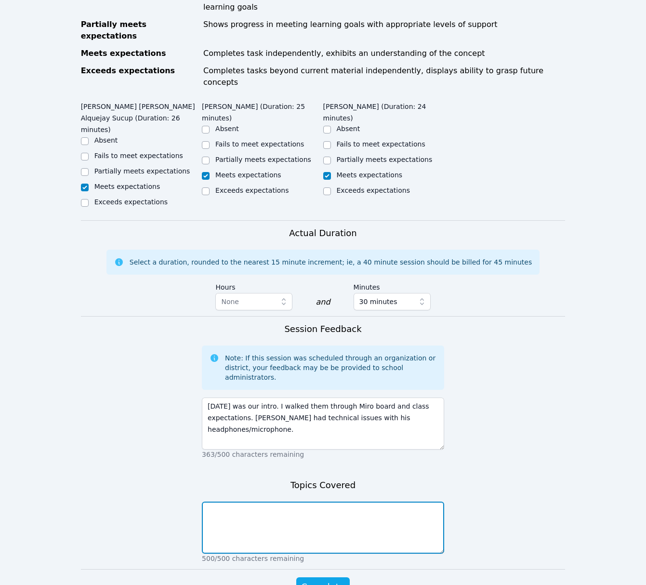
click at [353, 502] on textarea at bounding box center [323, 528] width 242 height 52
type textarea "Intro, expectations, about me"
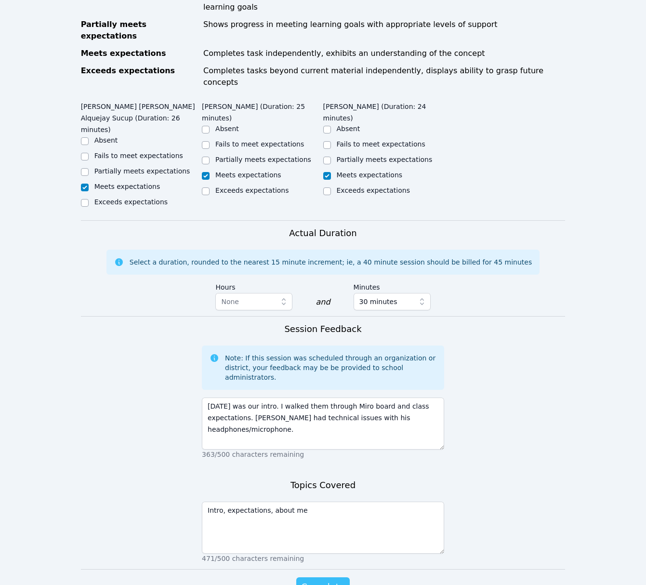
click at [333, 580] on span "Complete" at bounding box center [322, 586] width 43 height 13
